Goal: Transaction & Acquisition: Purchase product/service

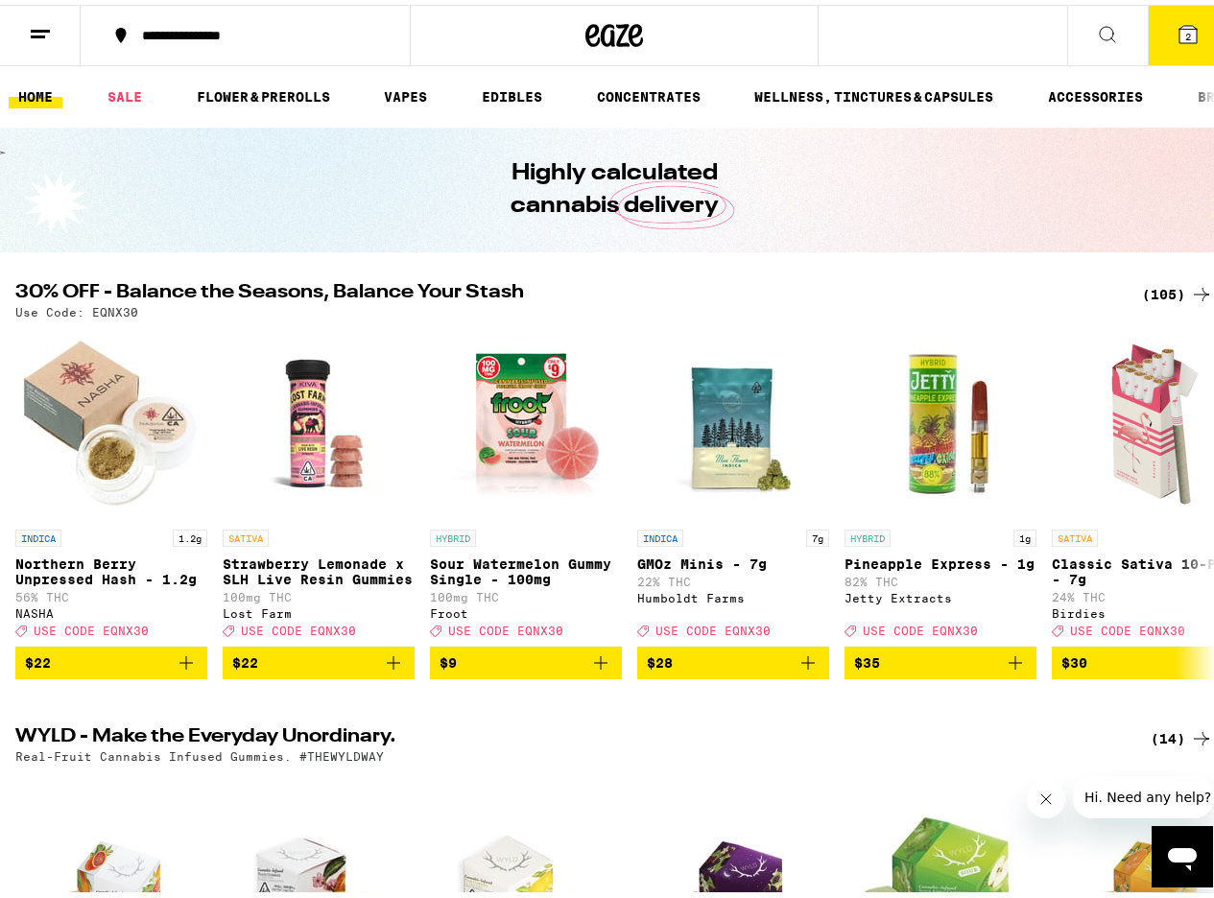
click at [1145, 295] on div "(105)" at bounding box center [1177, 289] width 71 height 23
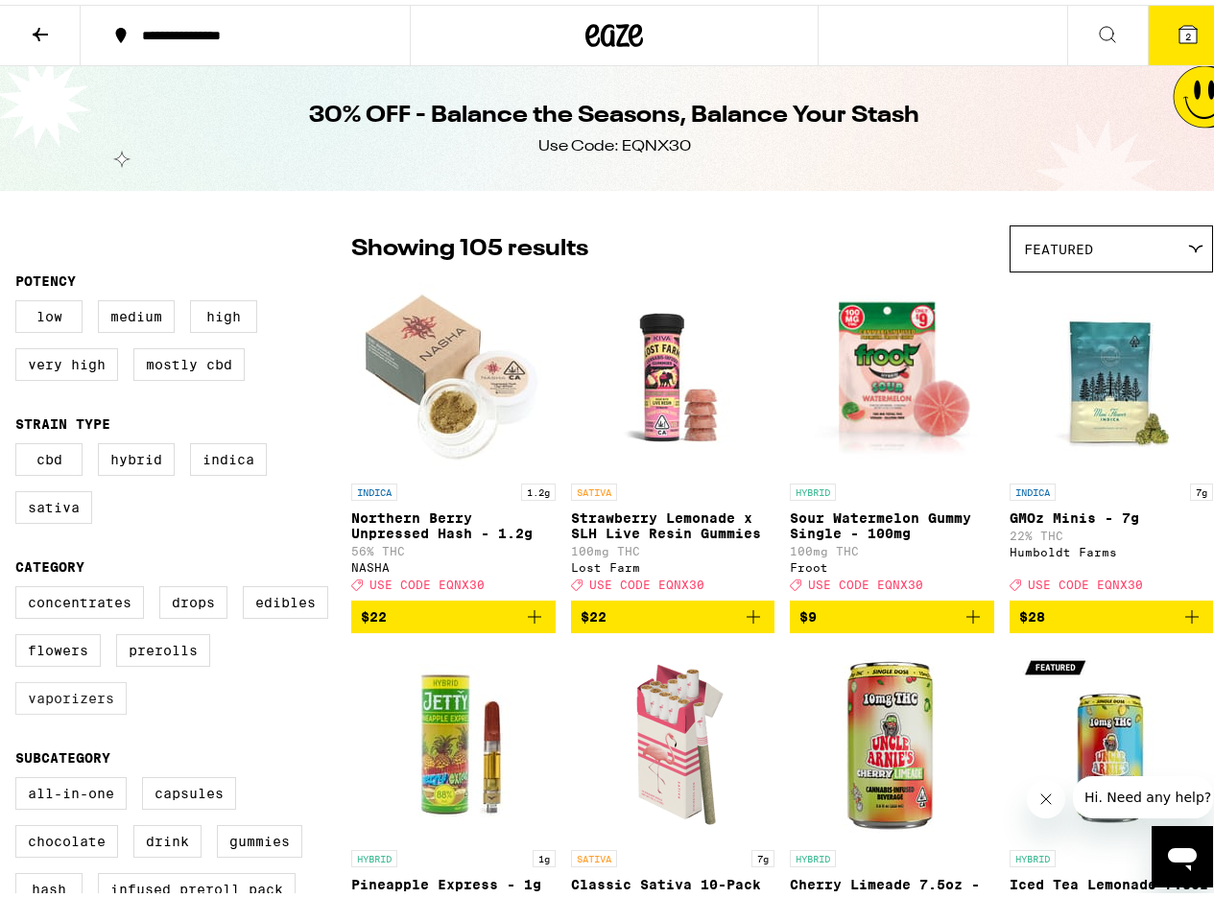
click at [59, 710] on label "Vaporizers" at bounding box center [70, 693] width 111 height 33
click at [20, 585] on input "Vaporizers" at bounding box center [19, 584] width 1 height 1
checkbox input "true"
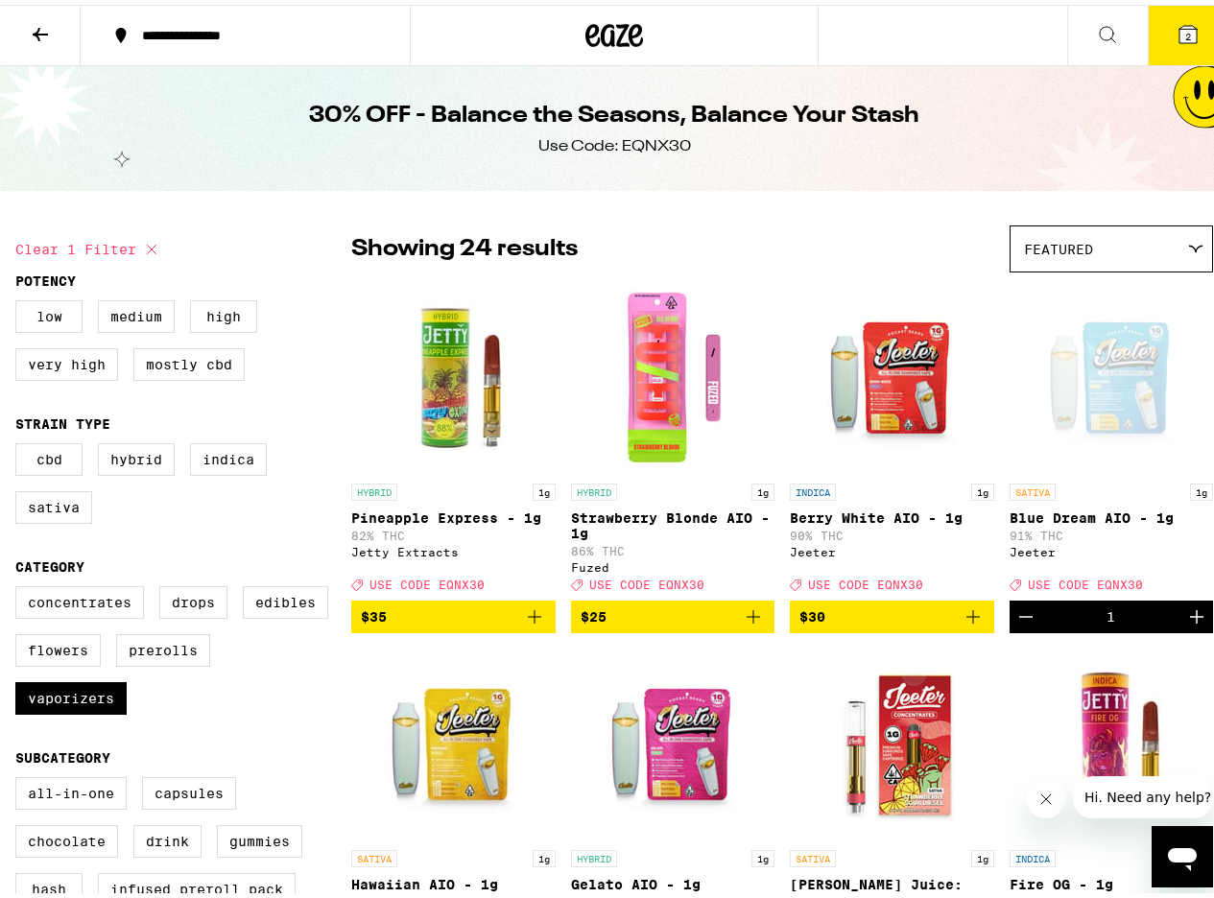
click at [1018, 624] on icon "Decrement" at bounding box center [1025, 612] width 23 height 23
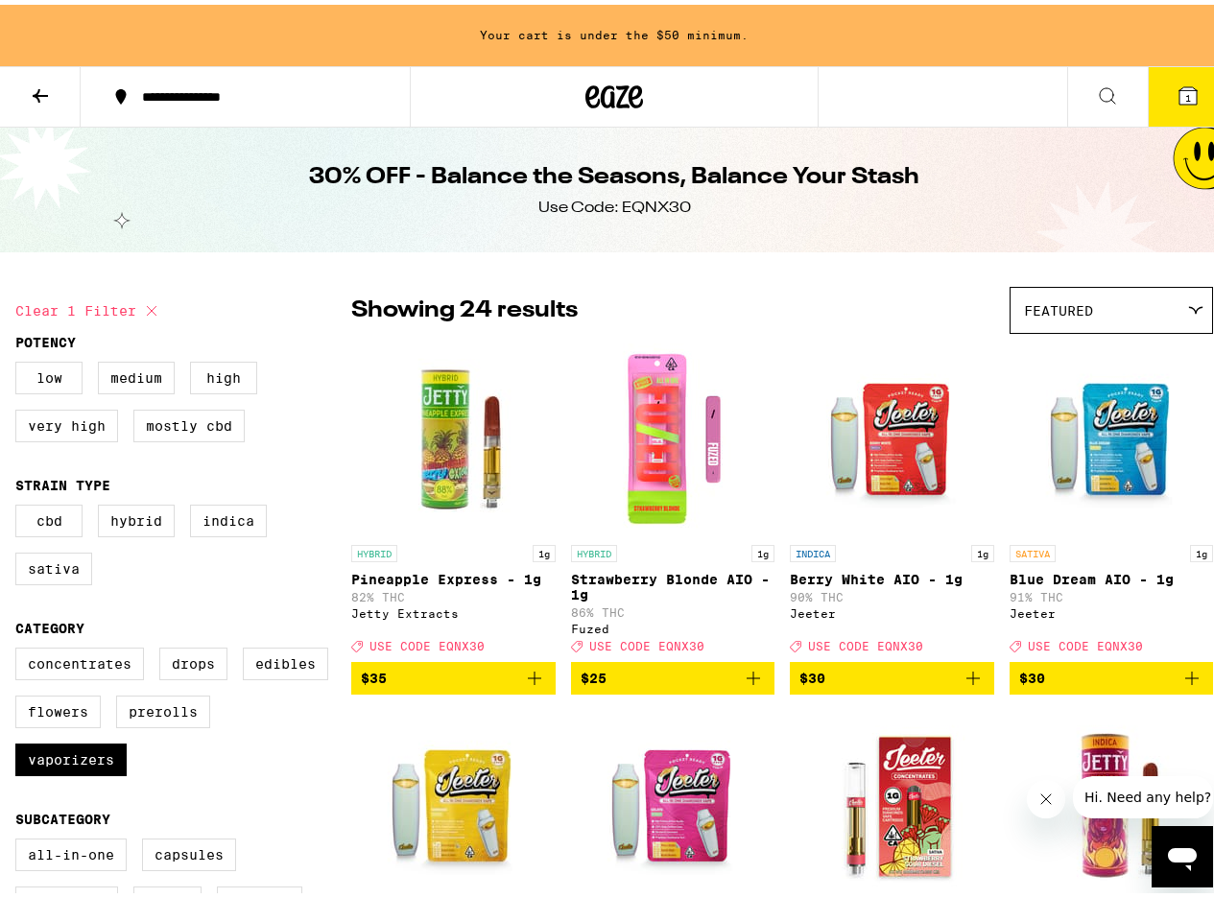
click at [1181, 84] on icon at bounding box center [1187, 91] width 17 height 17
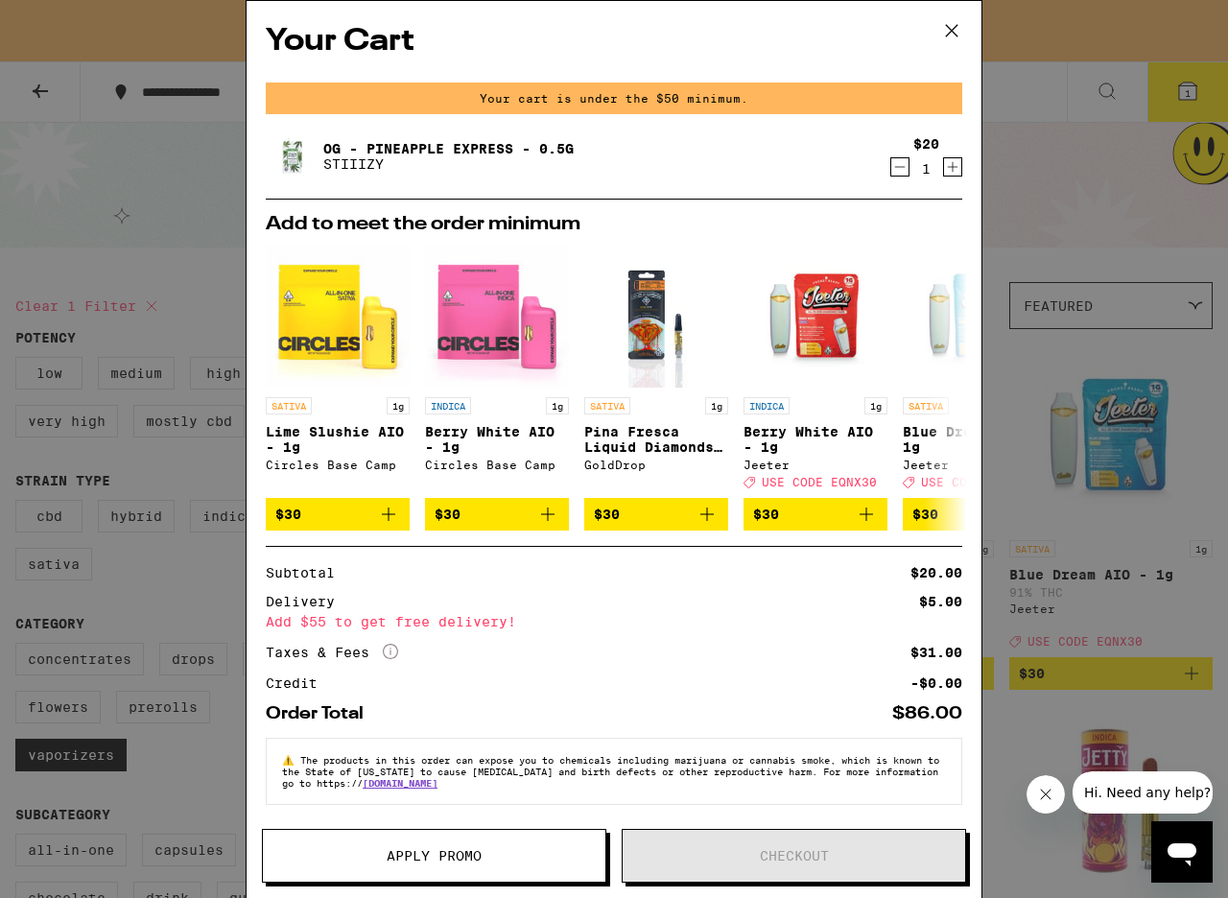
click at [891, 166] on icon "Decrement" at bounding box center [899, 166] width 17 height 23
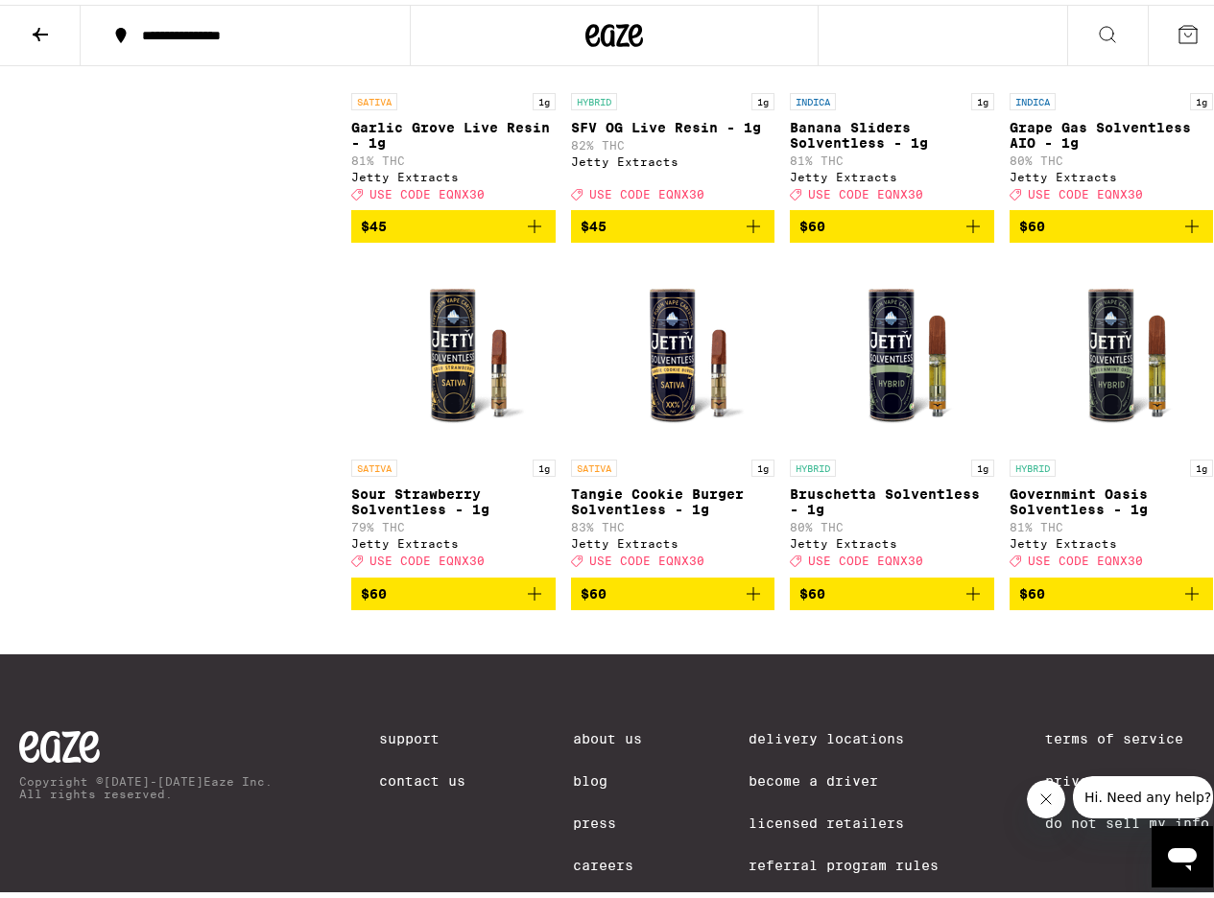
scroll to position [1727, 0]
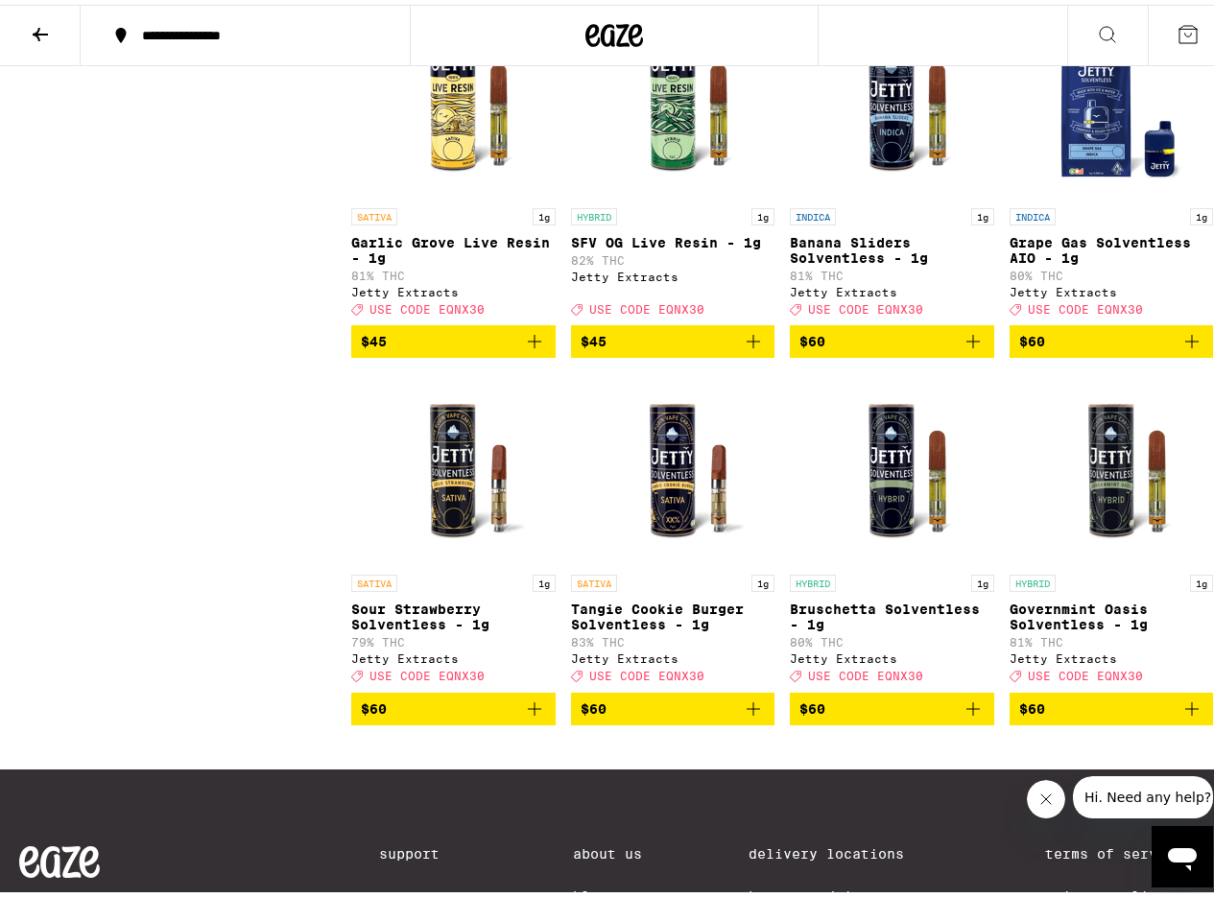
click at [1189, 353] on button "$60" at bounding box center [1111, 336] width 204 height 33
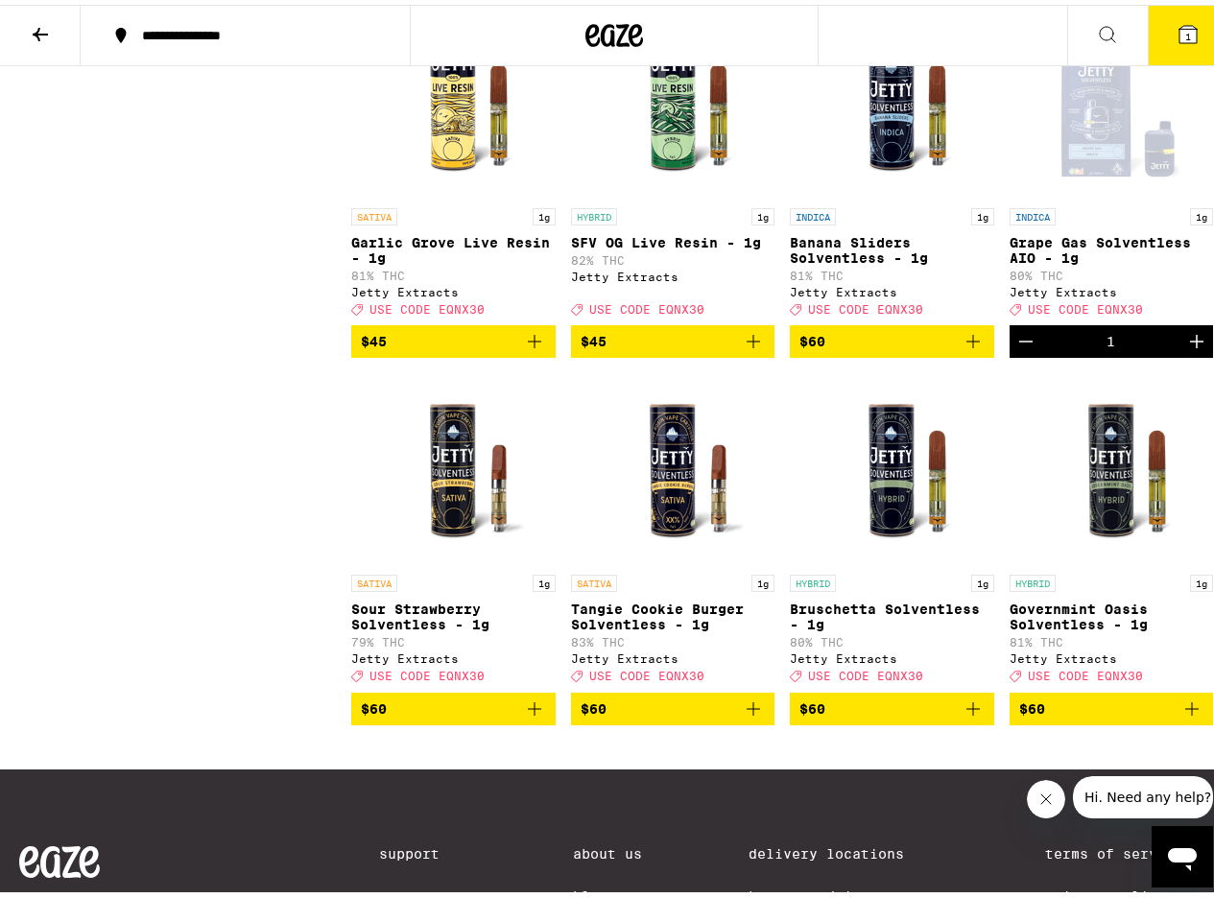
click at [1179, 22] on icon at bounding box center [1187, 29] width 17 height 17
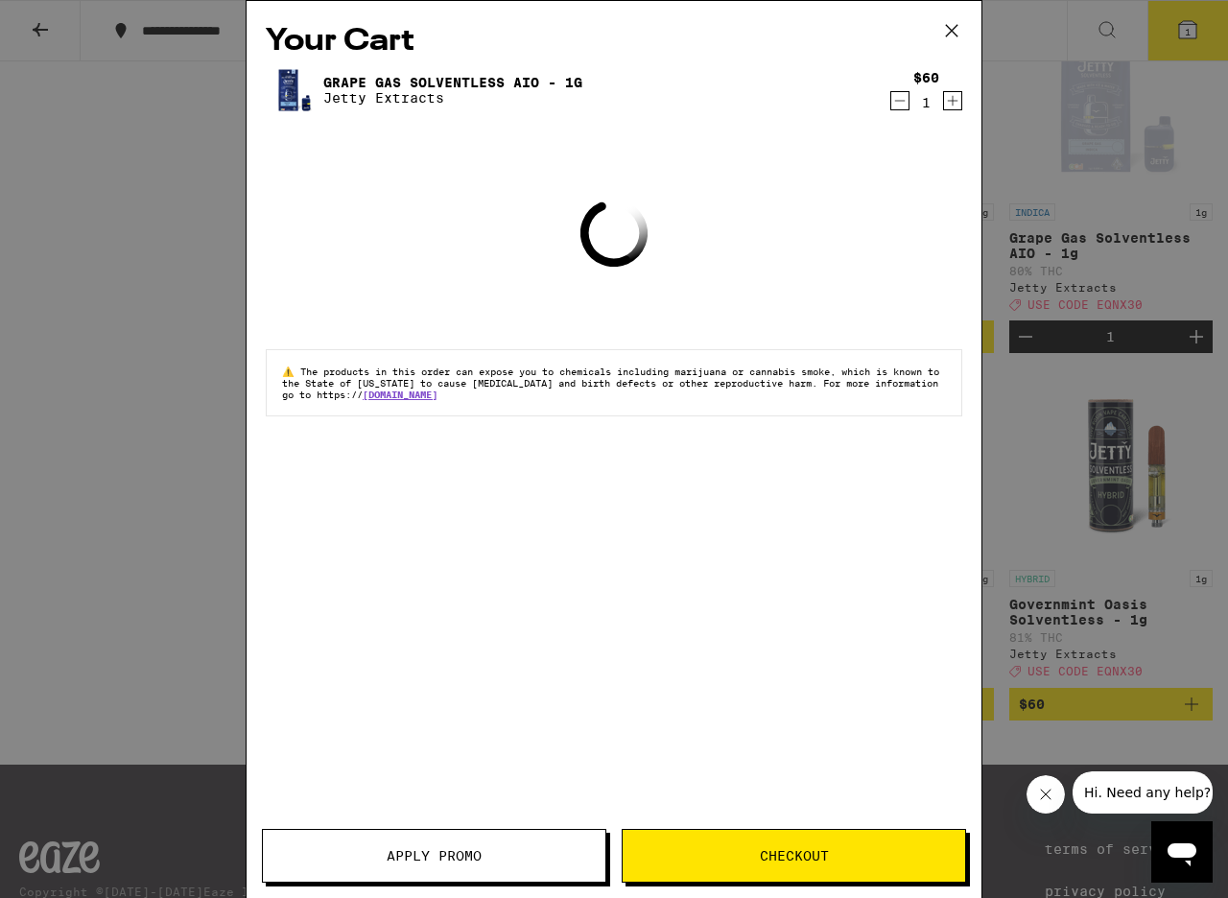
click at [402, 853] on span "Apply Promo" at bounding box center [434, 855] width 95 height 13
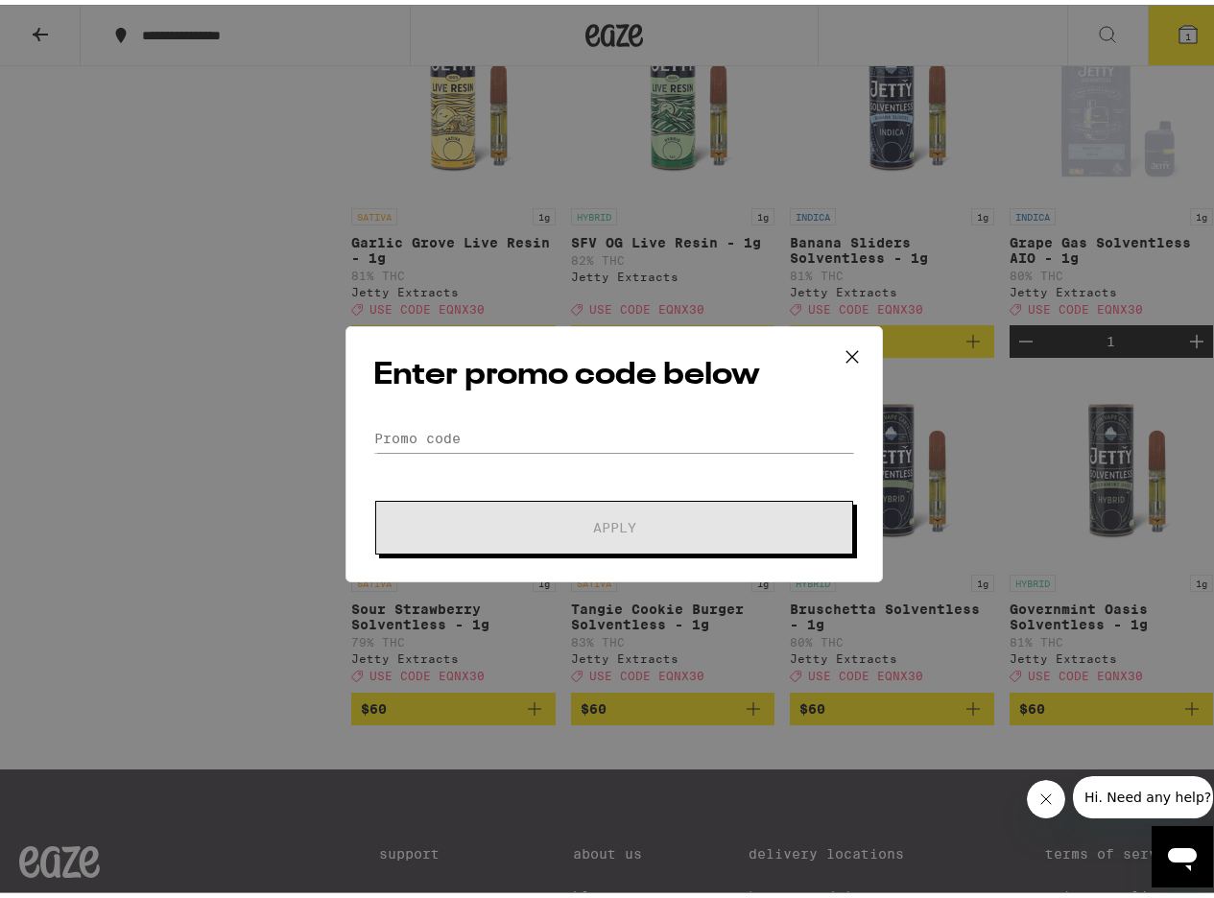
click at [553, 416] on div "Enter promo code below Promo Code Apply" at bounding box center [613, 449] width 537 height 256
drag, startPoint x: 573, startPoint y: 409, endPoint x: 581, endPoint y: 401, distance: 10.9
click at [581, 400] on div "Enter promo code below Promo Code Apply" at bounding box center [613, 449] width 537 height 256
drag, startPoint x: 529, startPoint y: 462, endPoint x: 540, endPoint y: 458, distance: 12.1
click at [535, 460] on form "Promo Code Apply" at bounding box center [614, 484] width 482 height 130
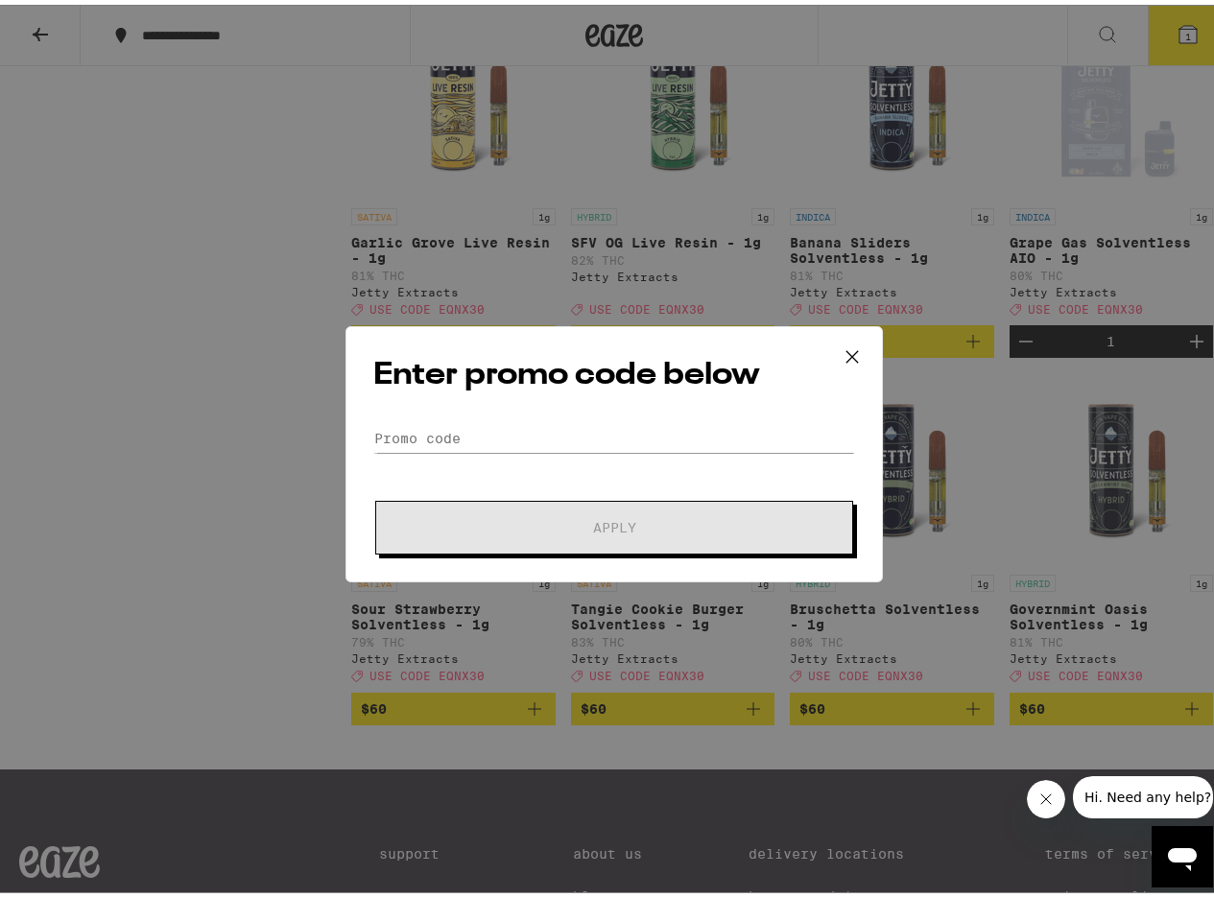
click at [559, 417] on div "Enter promo code below Promo Code Apply" at bounding box center [613, 449] width 537 height 256
click at [557, 421] on div "Enter promo code below Promo Code Apply" at bounding box center [613, 449] width 537 height 256
click at [397, 440] on input "Promo Code" at bounding box center [614, 433] width 482 height 29
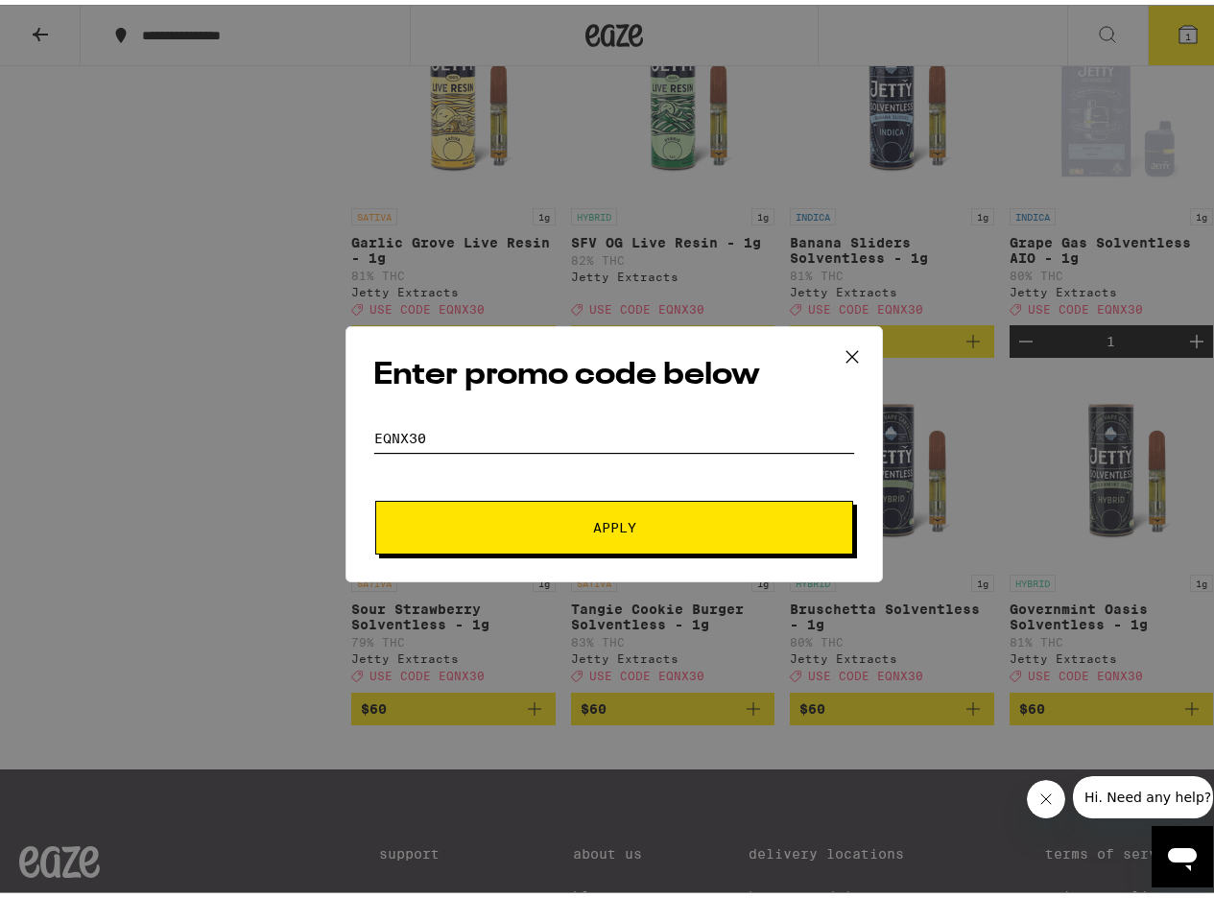
type input "eqnx30"
click at [661, 545] on button "Apply" at bounding box center [614, 523] width 478 height 54
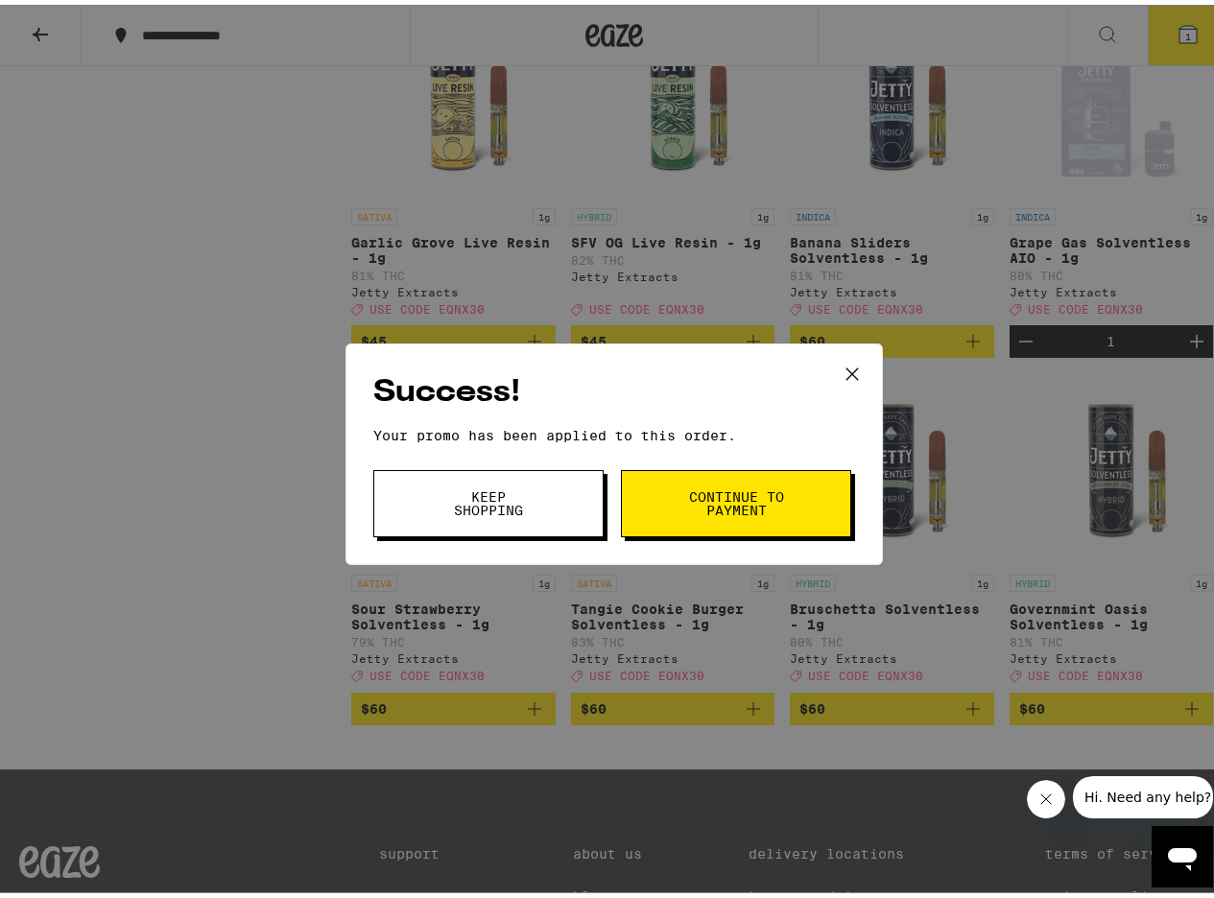
click at [692, 530] on button "Continue to payment" at bounding box center [736, 498] width 230 height 67
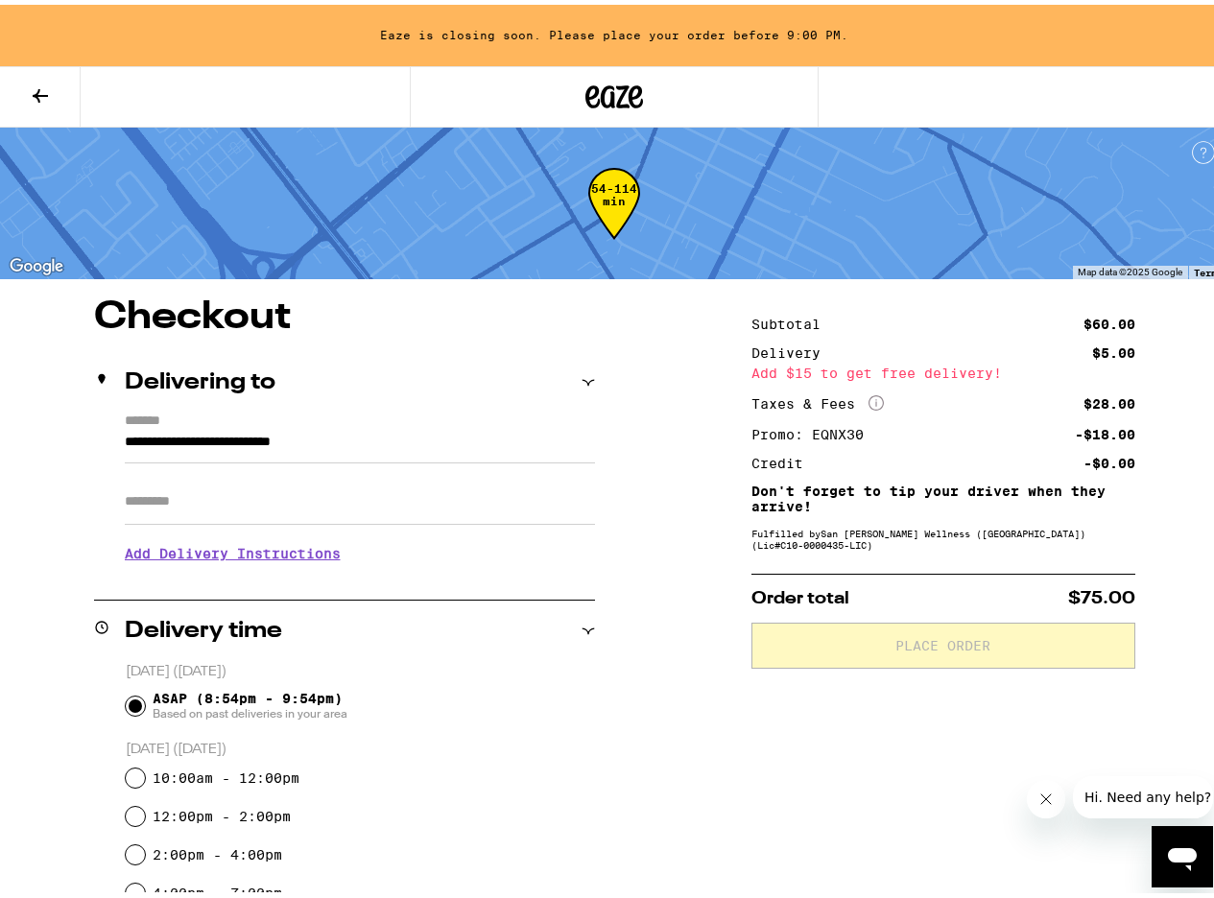
click at [47, 116] on button at bounding box center [40, 92] width 81 height 60
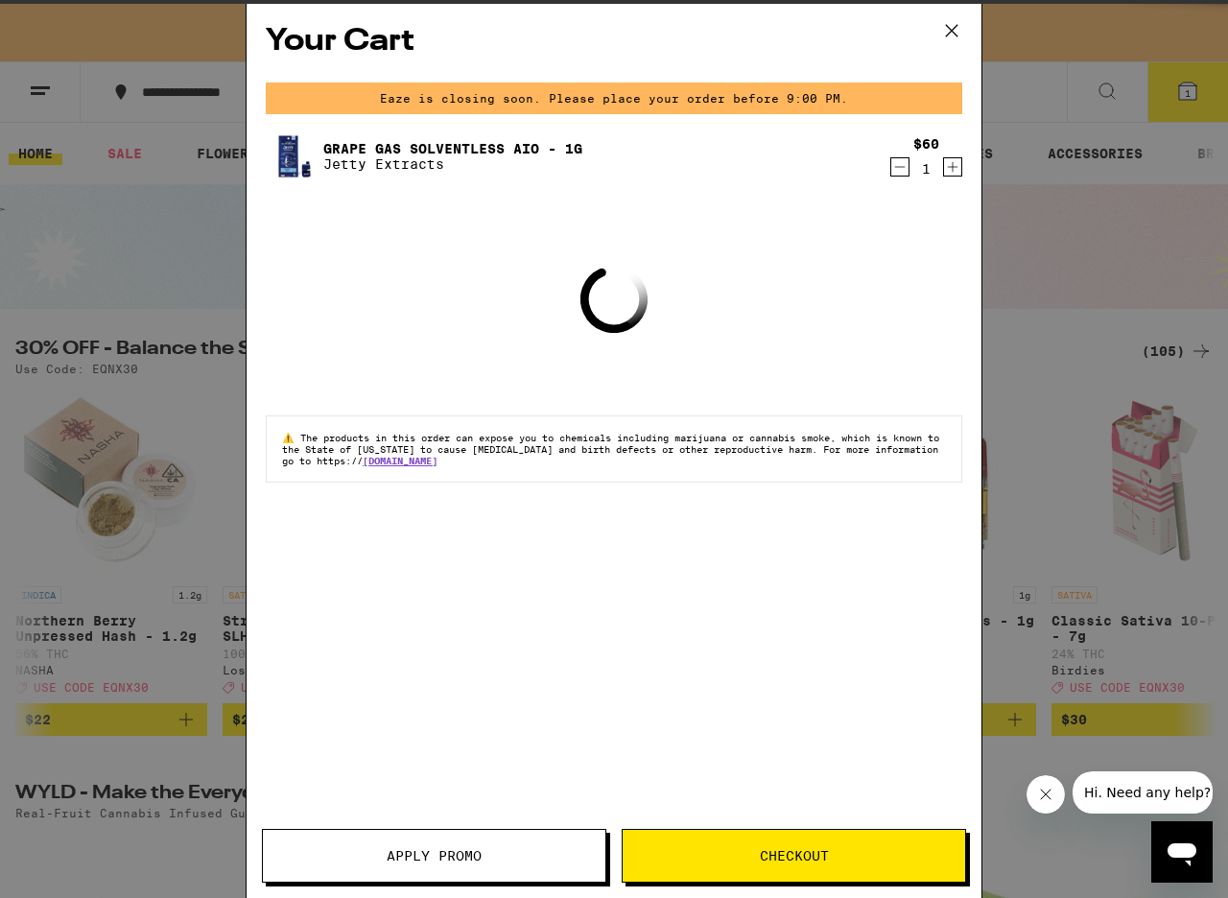
click at [900, 177] on icon "Decrement" at bounding box center [899, 166] width 17 height 23
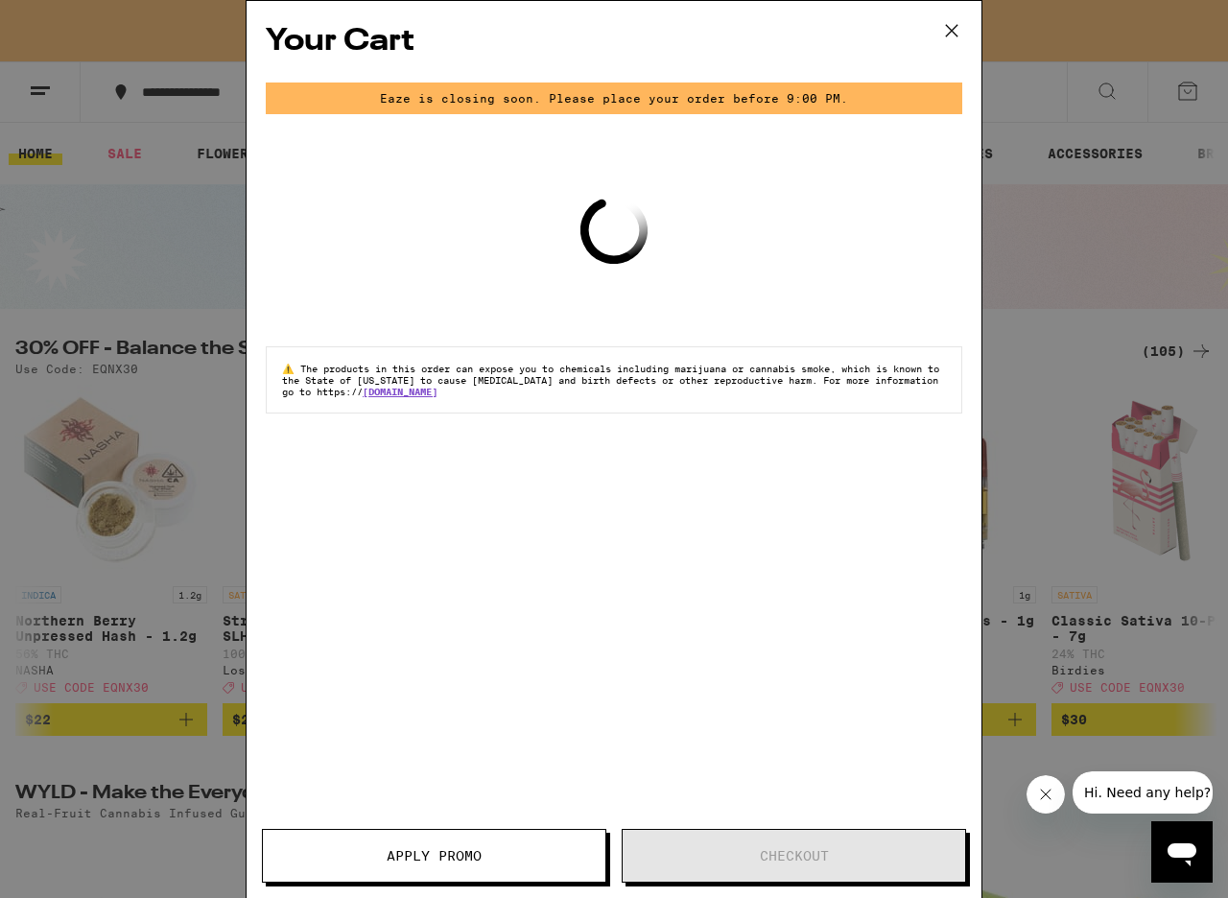
click at [1096, 333] on div "Your Cart Eaze is closing soon. Please place your order before 9:00 PM. Loading…" at bounding box center [614, 449] width 1228 height 898
click at [954, 33] on icon at bounding box center [952, 31] width 12 height 12
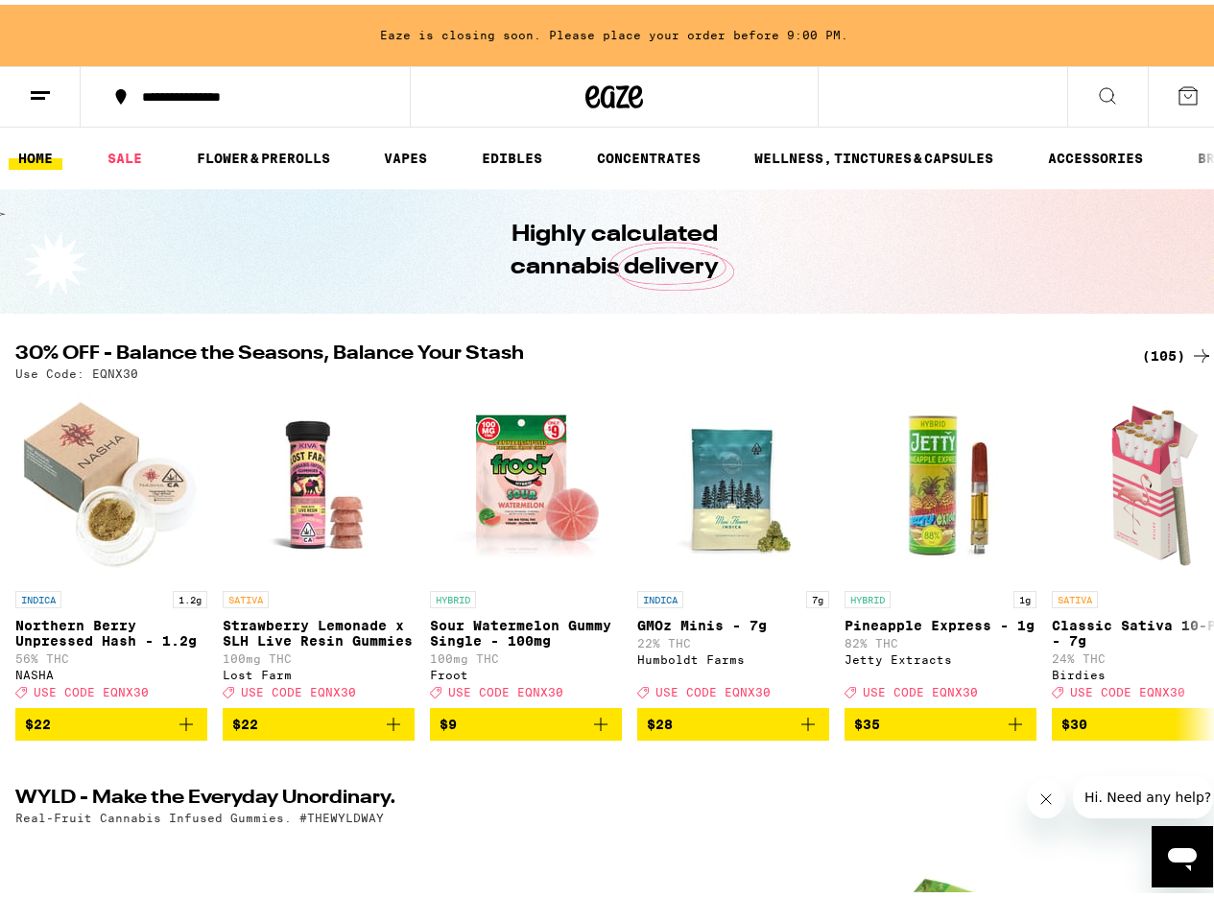
click at [1150, 347] on div "(105)" at bounding box center [1177, 351] width 71 height 23
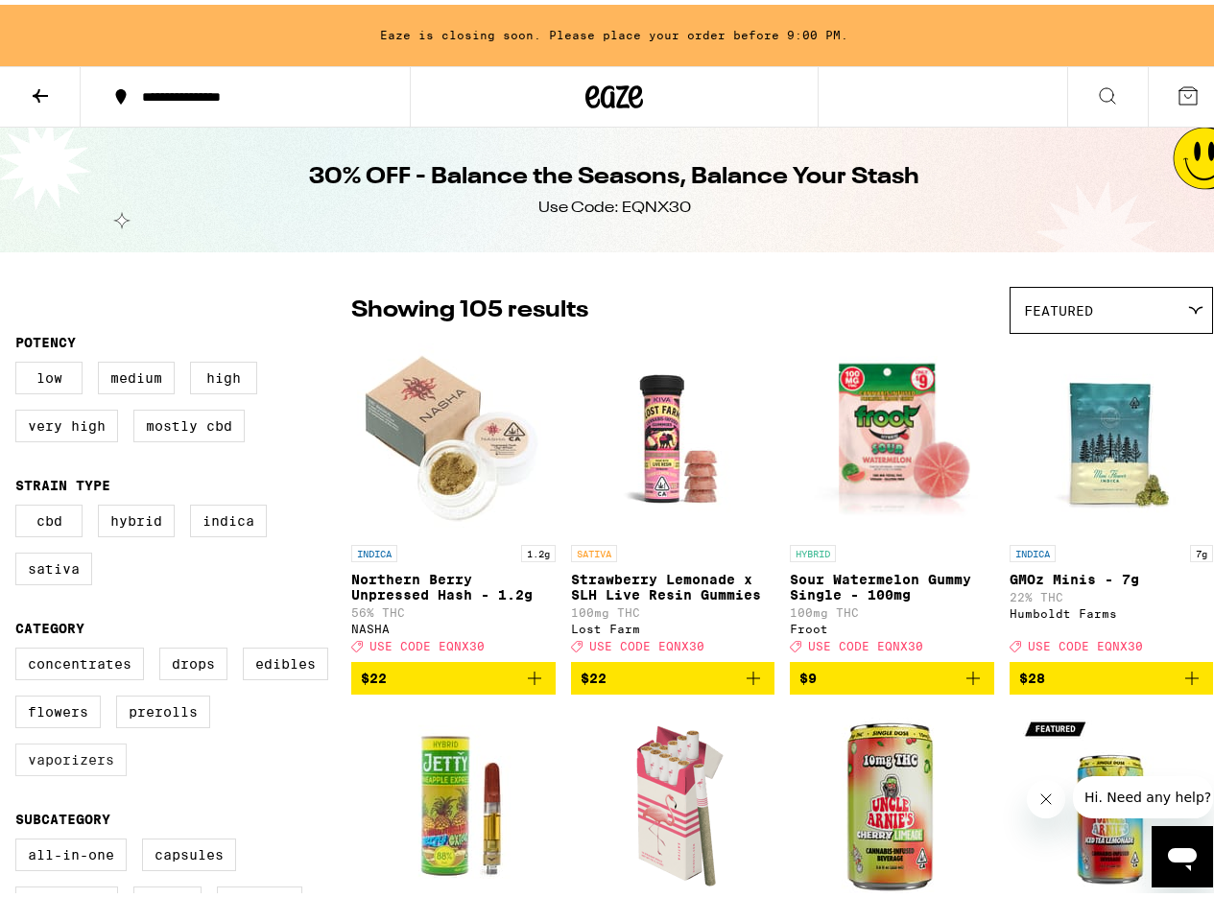
click at [70, 771] on label "Vaporizers" at bounding box center [70, 755] width 111 height 33
click at [20, 647] on input "Vaporizers" at bounding box center [19, 646] width 1 height 1
checkbox input "true"
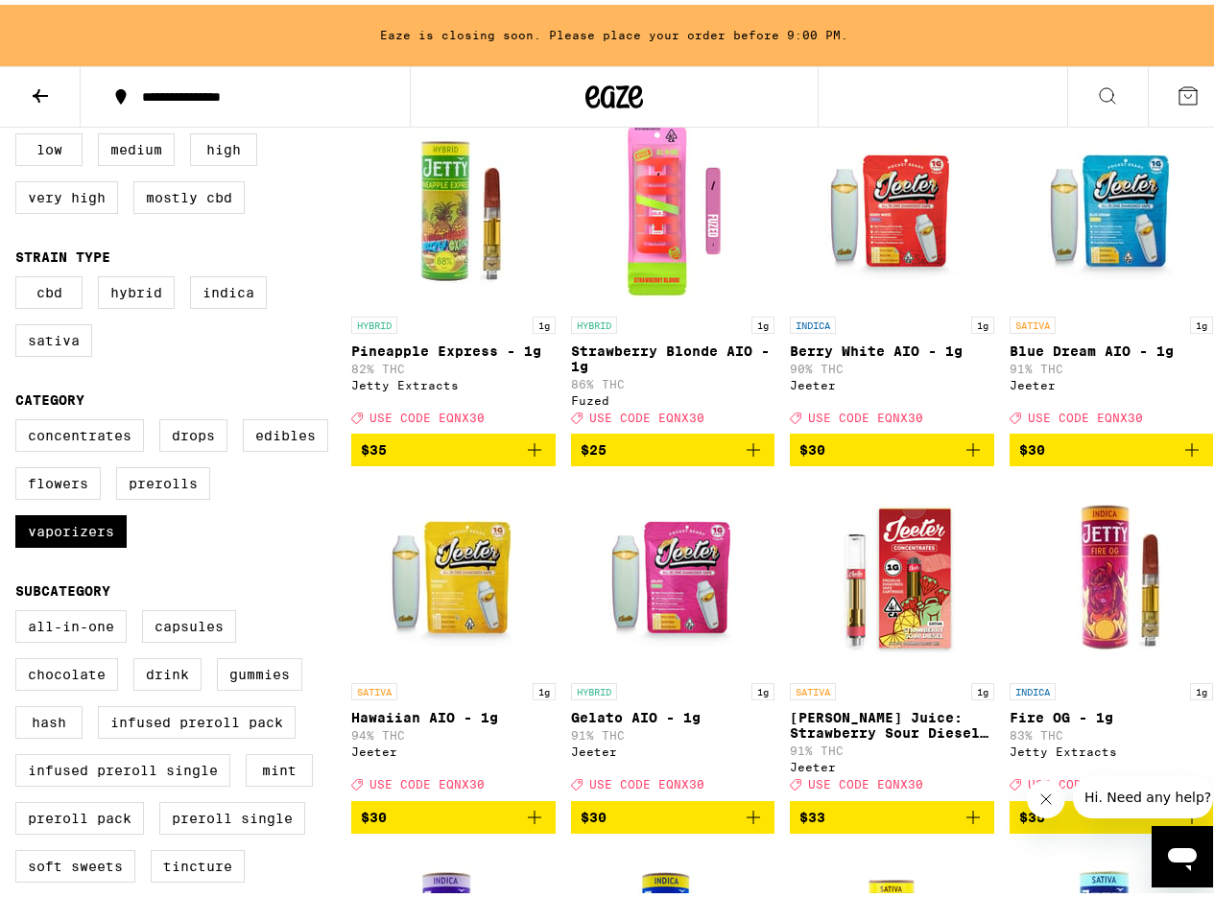
scroll to position [230, 0]
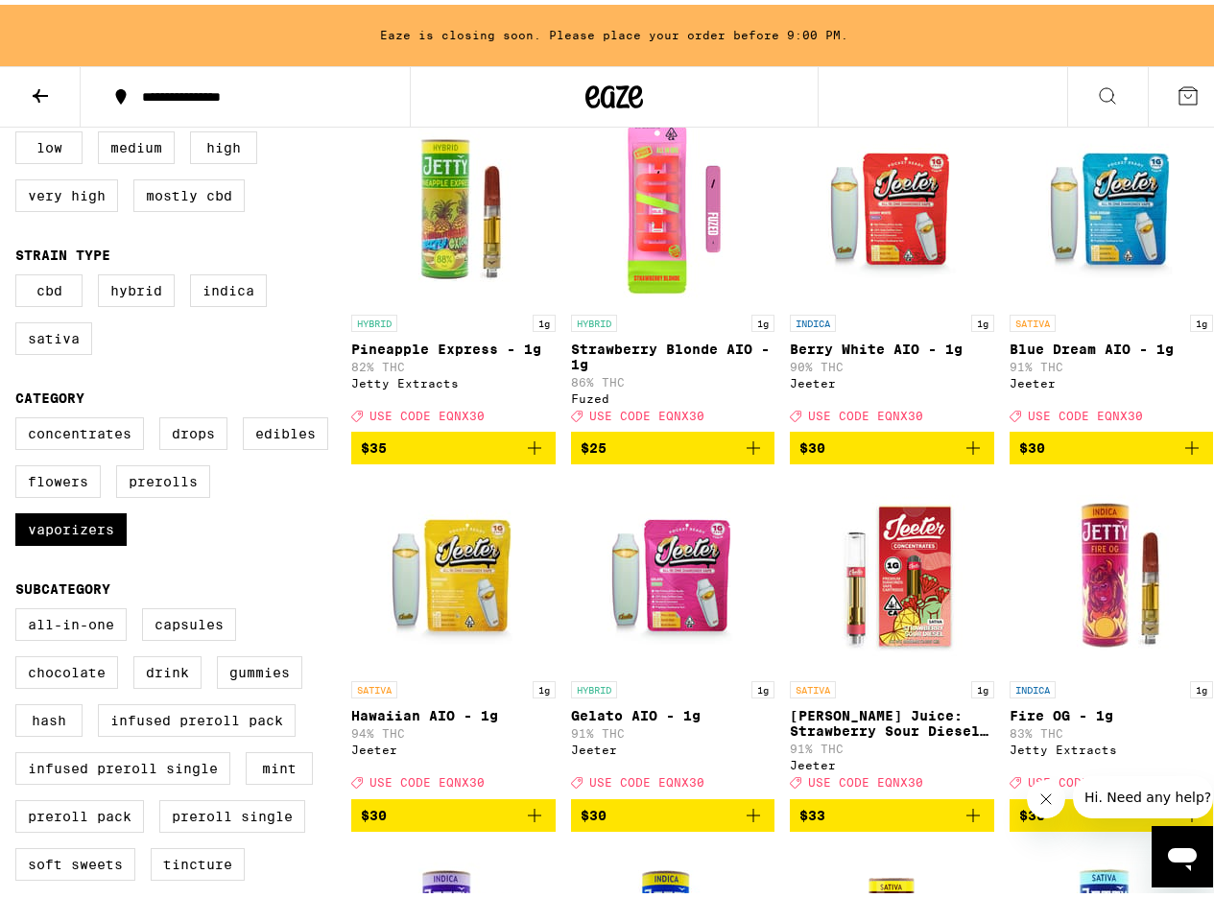
click at [1122, 242] on img "Open page for Blue Dream AIO - 1g from Jeeter" at bounding box center [1111, 204] width 192 height 192
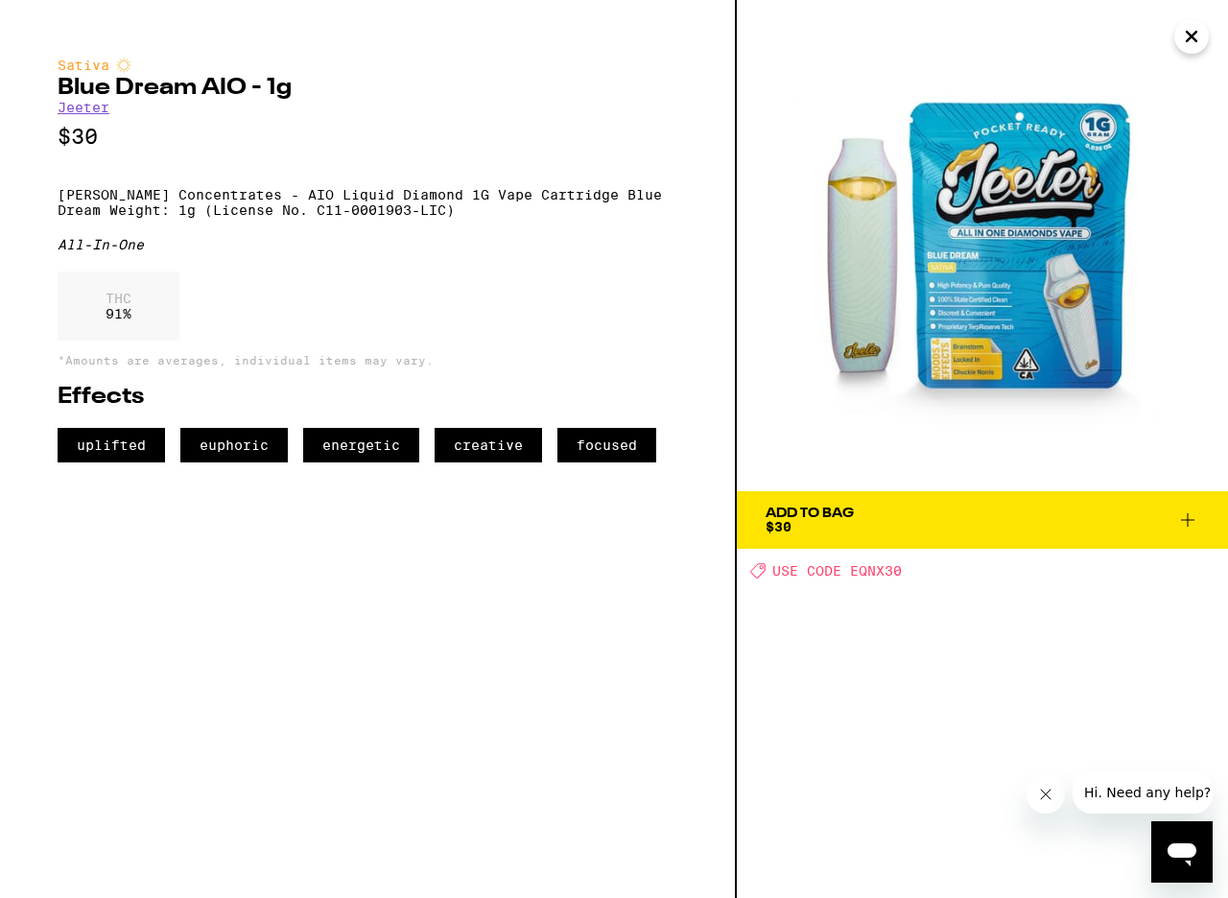
click at [771, 514] on div "Add To Bag" at bounding box center [810, 513] width 88 height 13
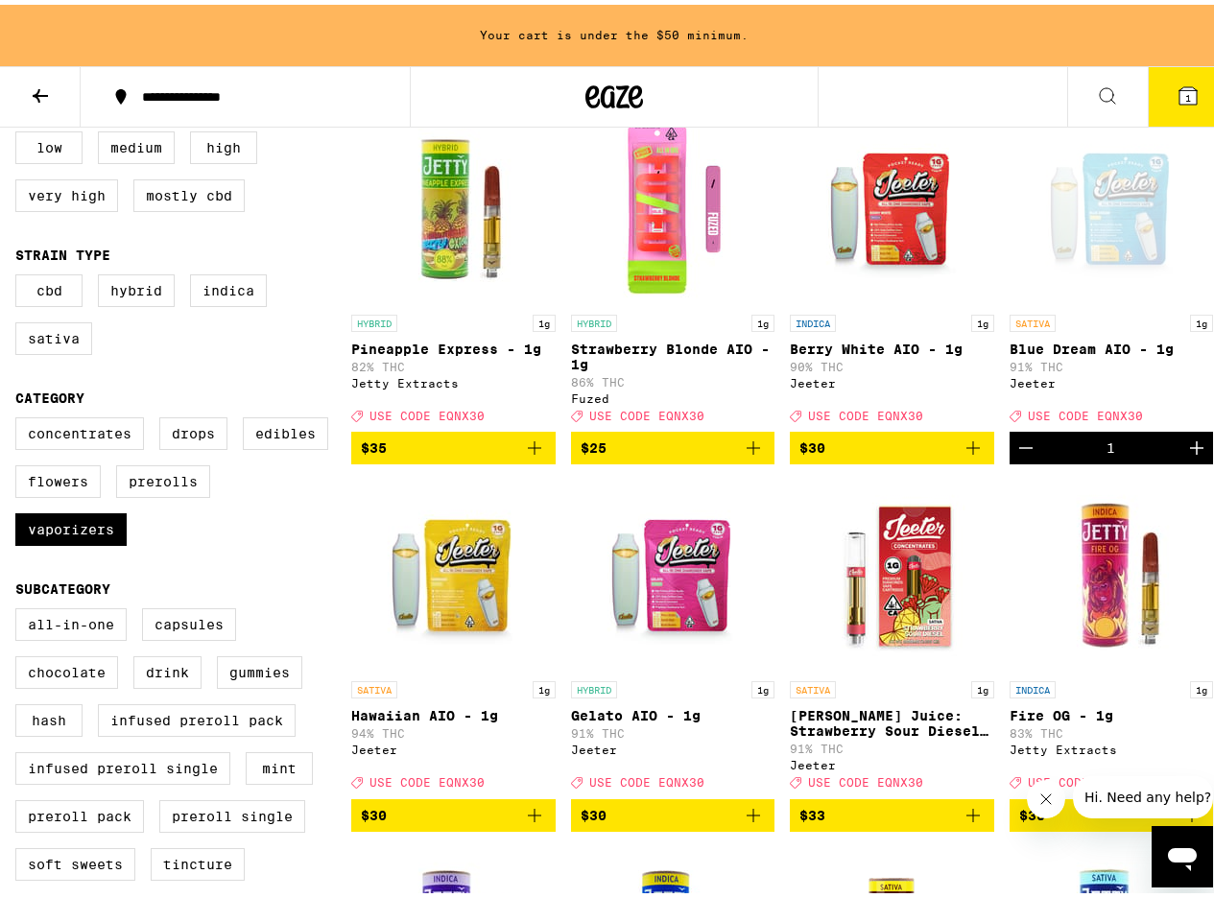
drag, startPoint x: 609, startPoint y: 207, endPoint x: 629, endPoint y: 209, distance: 20.2
click at [610, 207] on img "Open page for Strawberry Blonde AIO - 1g from Fuzed" at bounding box center [673, 204] width 192 height 192
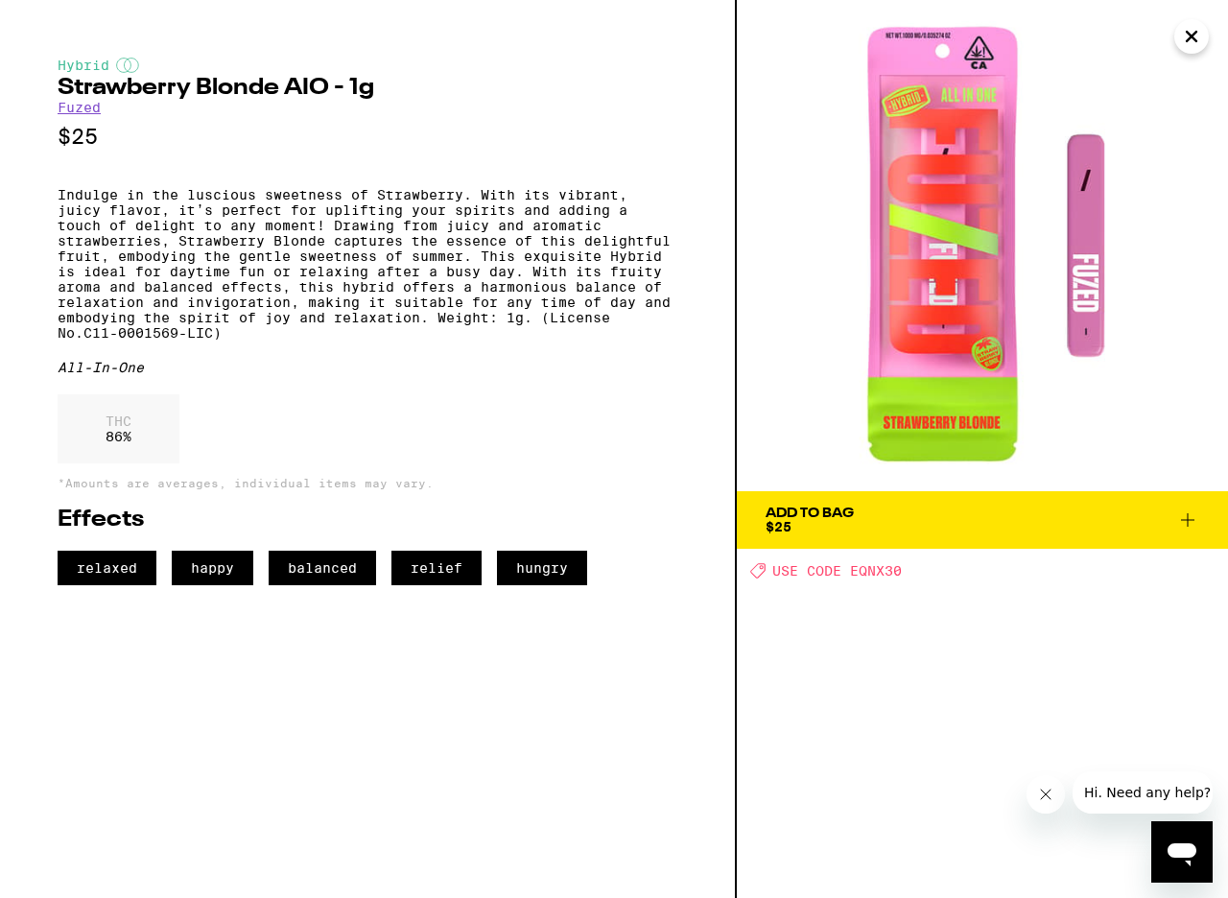
click at [806, 523] on div "Add To Bag $25" at bounding box center [810, 520] width 88 height 27
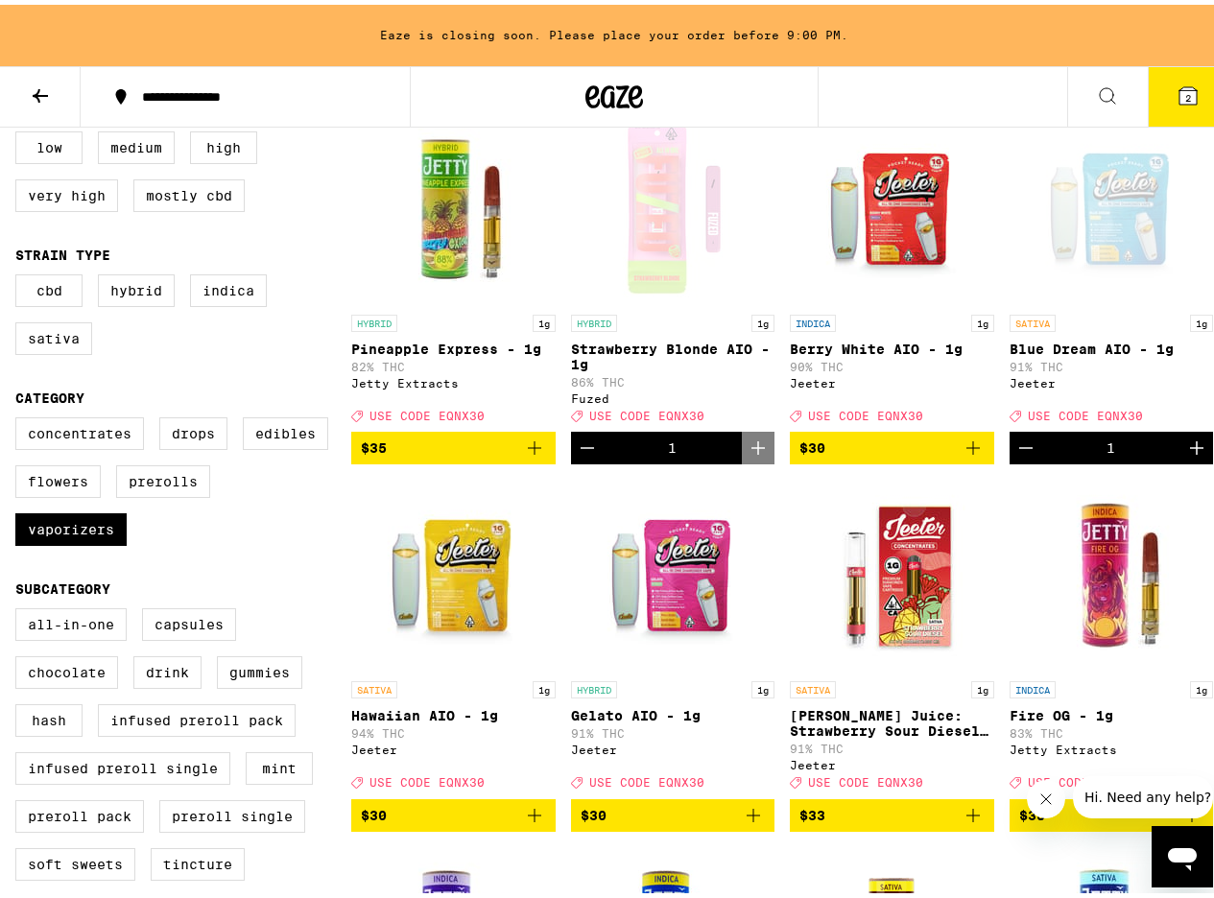
click at [1184, 90] on icon at bounding box center [1187, 91] width 23 height 23
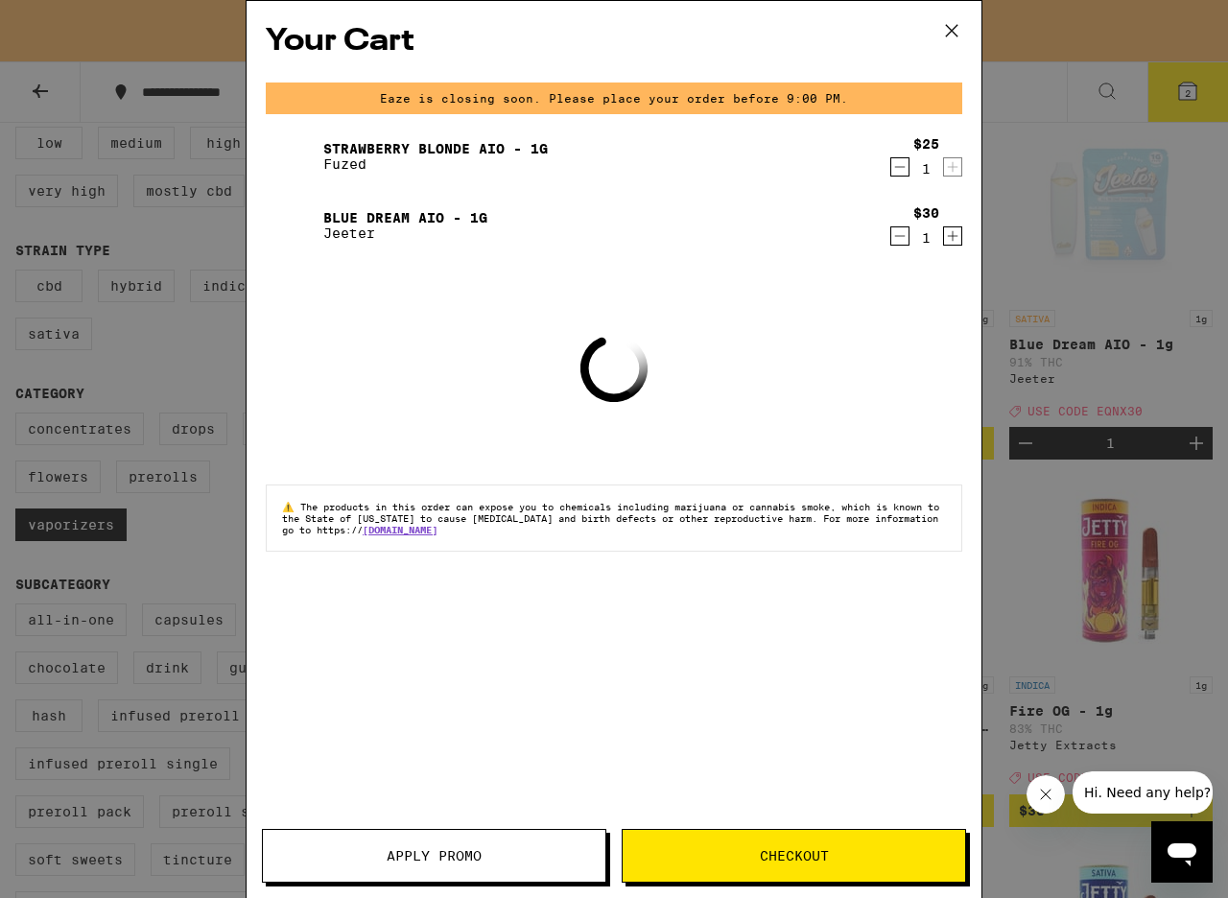
click at [472, 866] on button "Apply Promo" at bounding box center [434, 856] width 344 height 54
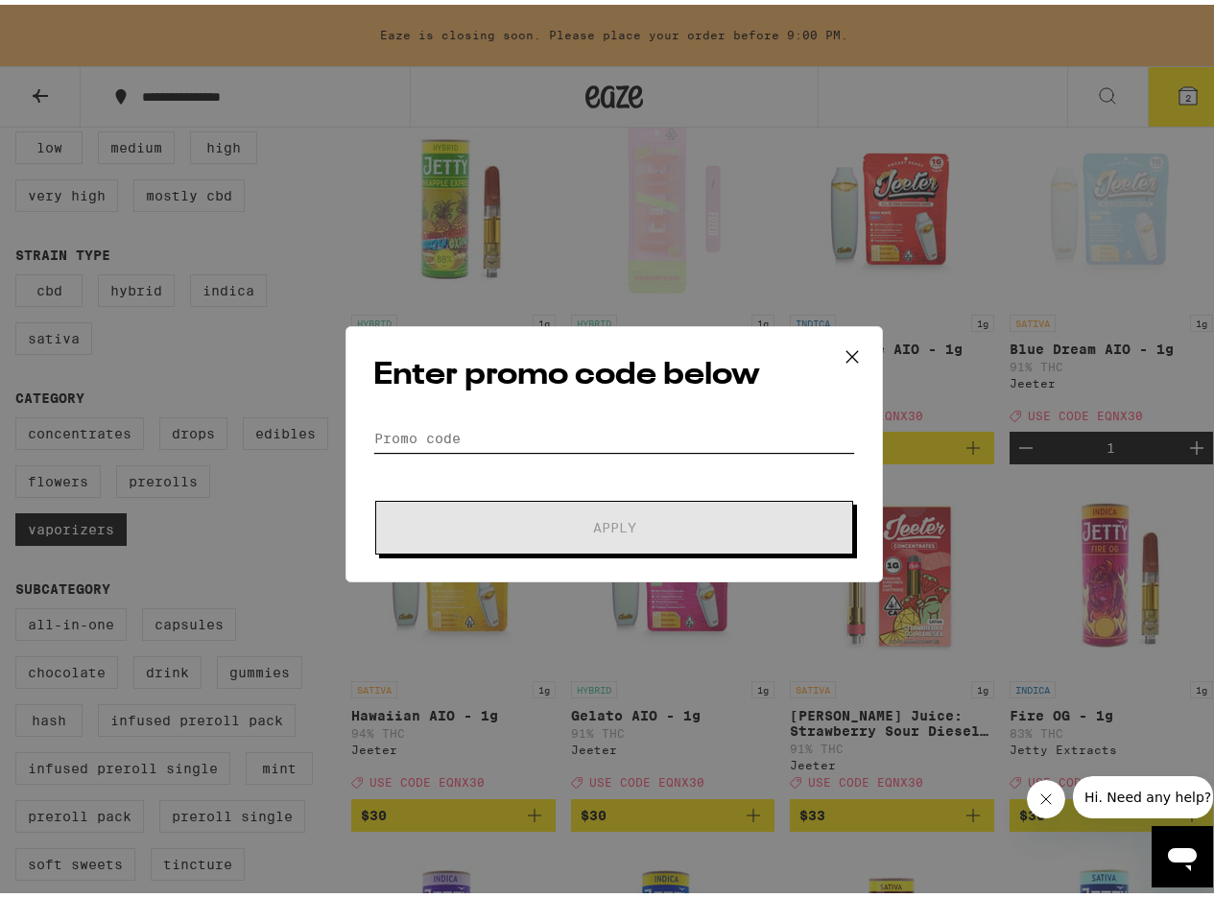
click at [630, 436] on input "Promo Code" at bounding box center [614, 433] width 482 height 29
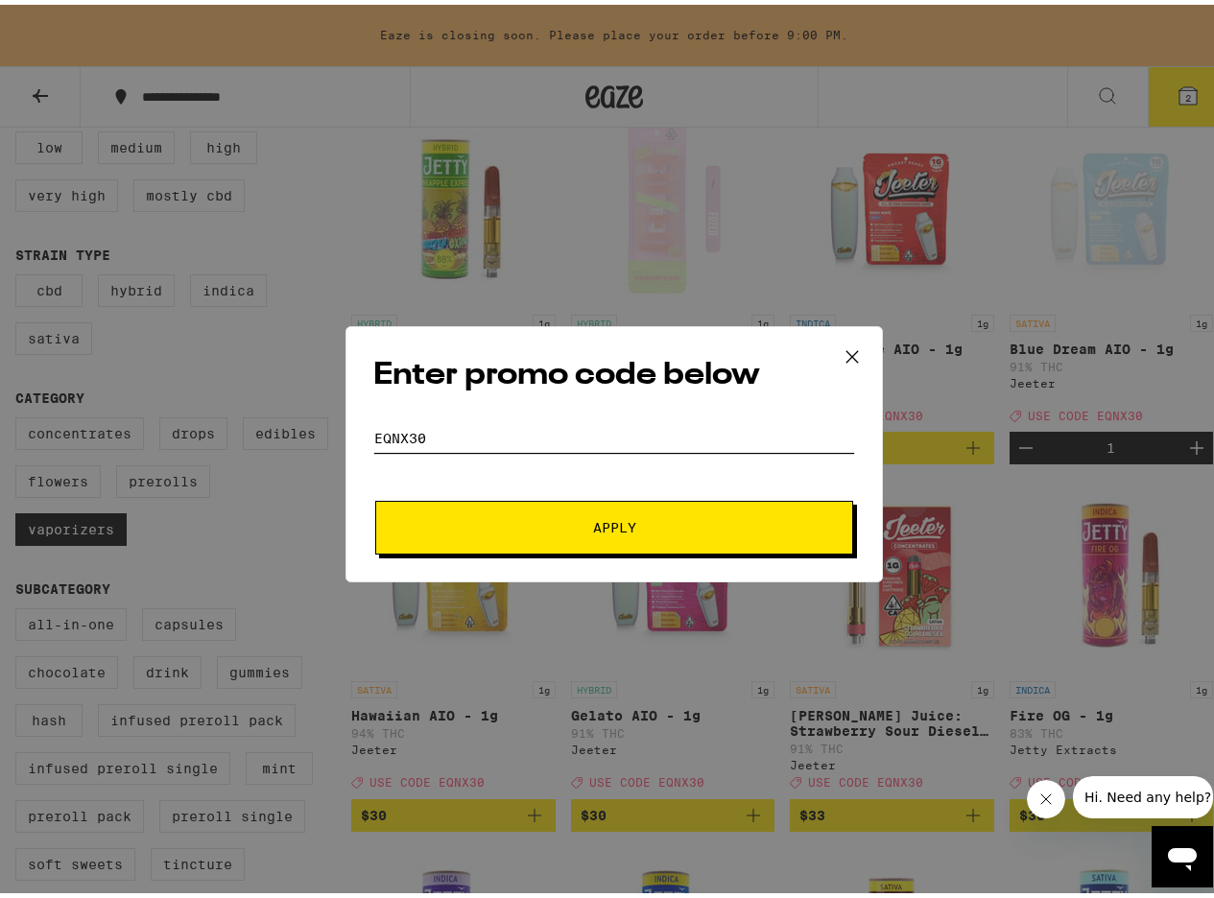
type input "eqnx30"
click at [685, 522] on span "Apply" at bounding box center [613, 522] width 345 height 13
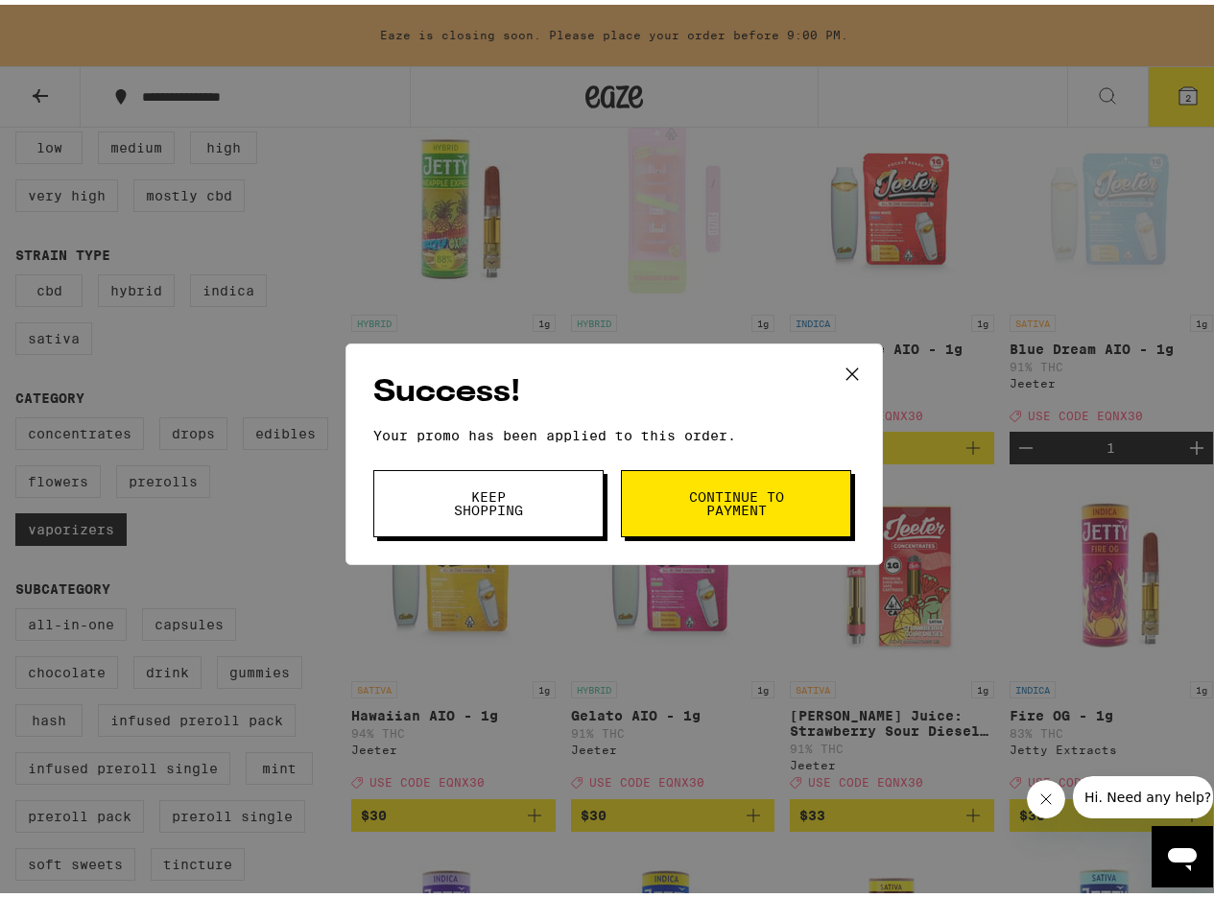
click at [704, 491] on span "Continue to payment" at bounding box center [736, 499] width 98 height 27
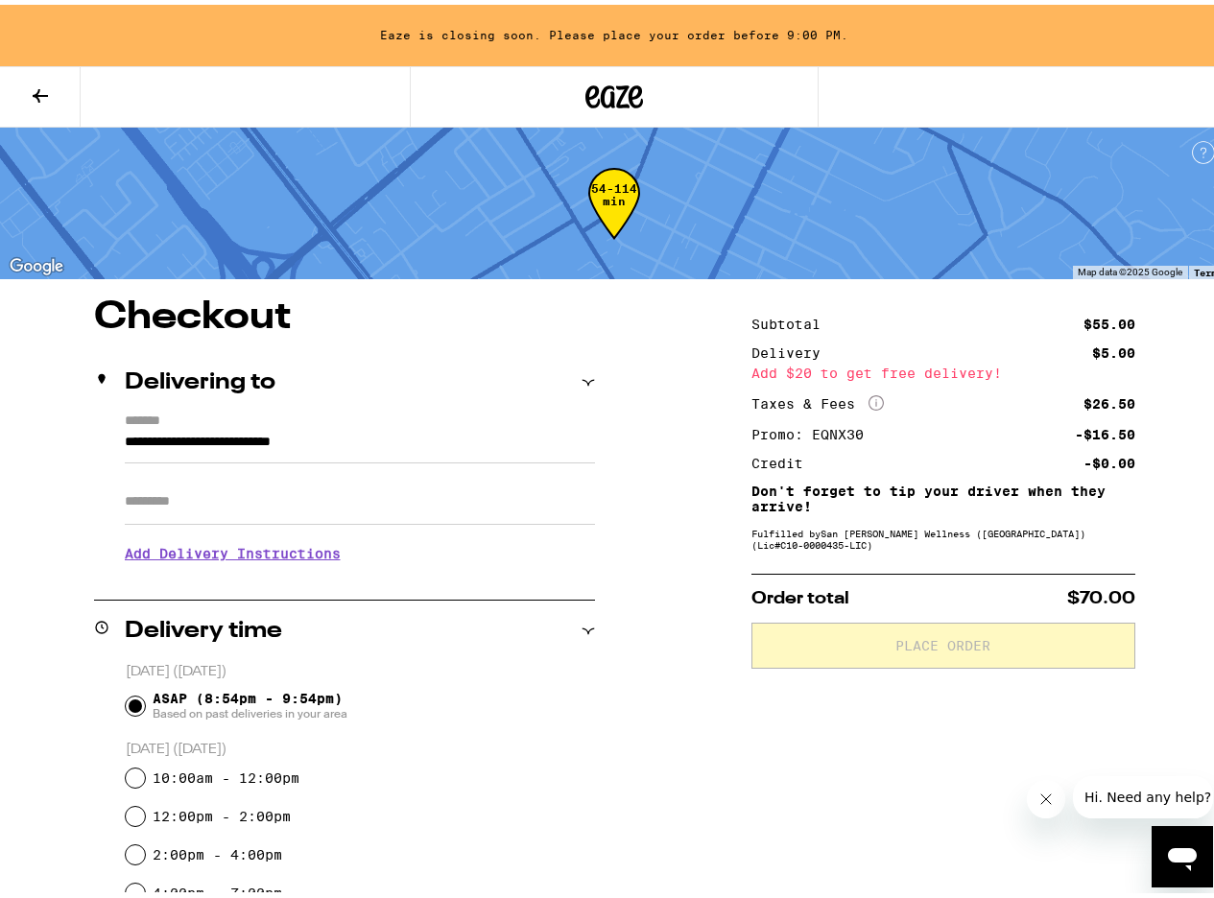
click at [52, 92] on button at bounding box center [40, 92] width 81 height 60
